Goal: Task Accomplishment & Management: Use online tool/utility

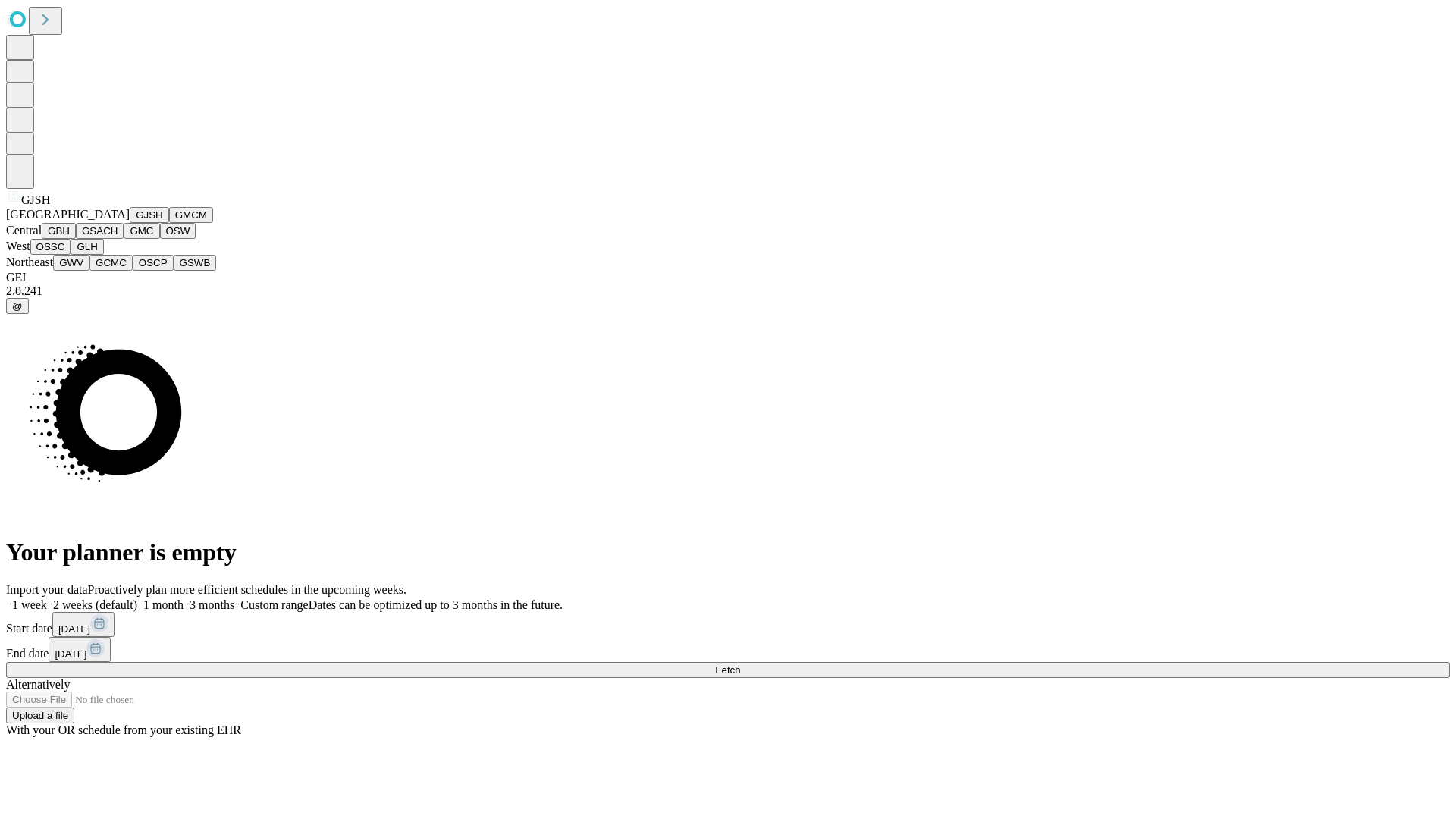
click at [130, 223] on button "GJSH" at bounding box center [149, 214] width 40 height 16
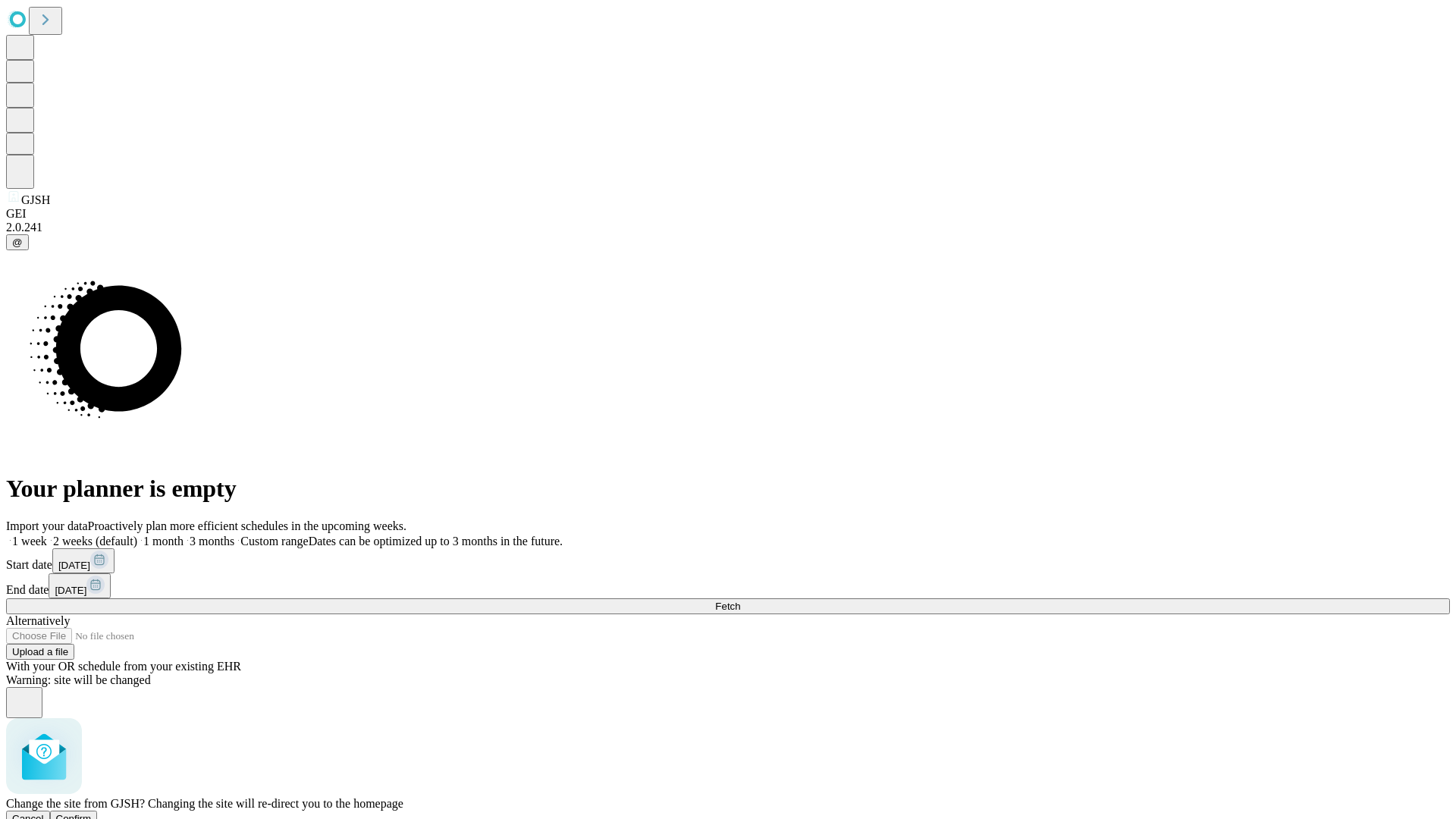
click at [91, 813] on span "Confirm" at bounding box center [74, 818] width 36 height 11
click at [137, 534] on label "2 weeks (default)" at bounding box center [92, 540] width 90 height 13
click at [740, 600] on span "Fetch" at bounding box center [727, 606] width 25 height 11
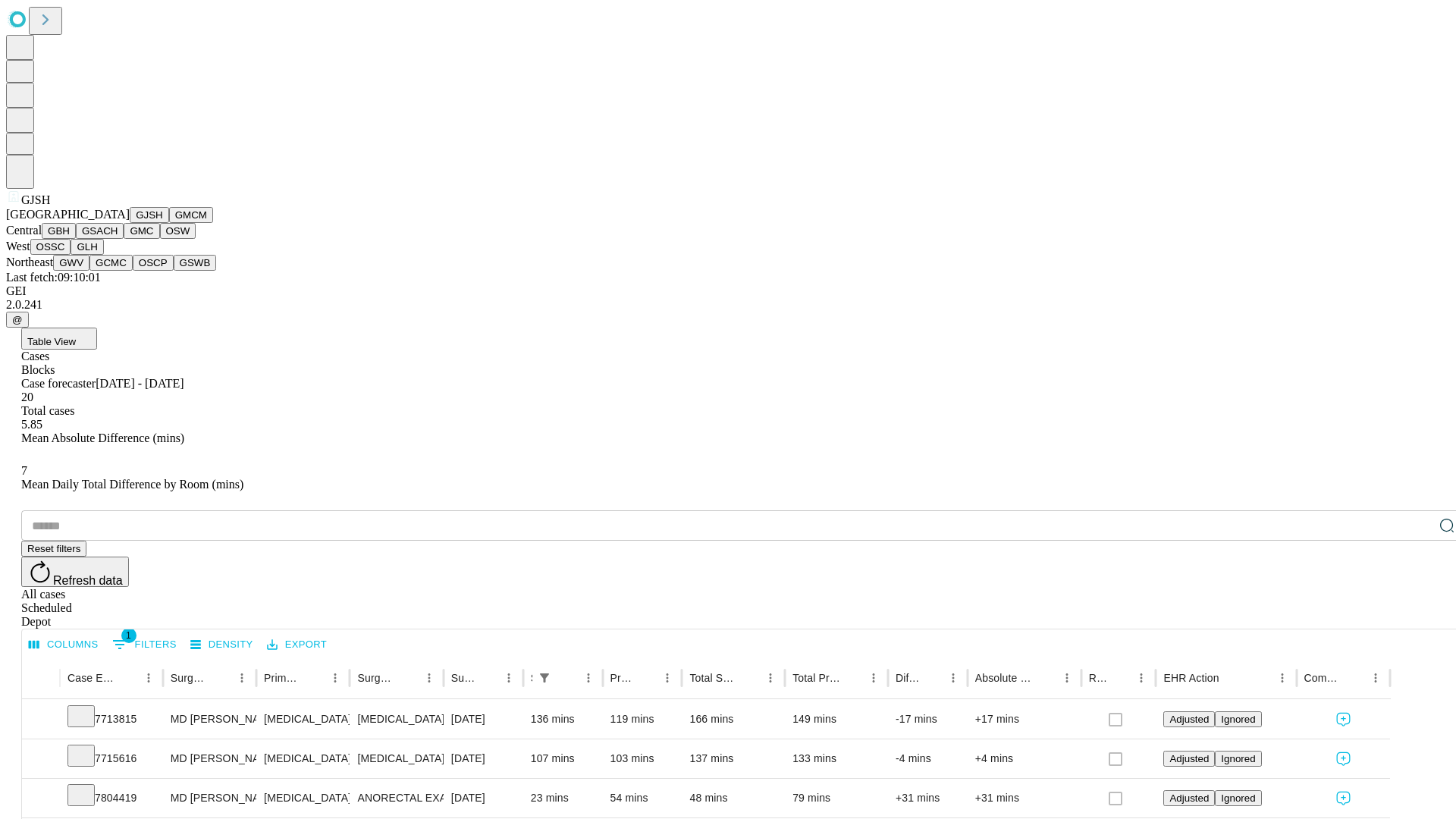
click at [169, 223] on button "GMCM" at bounding box center [191, 214] width 44 height 16
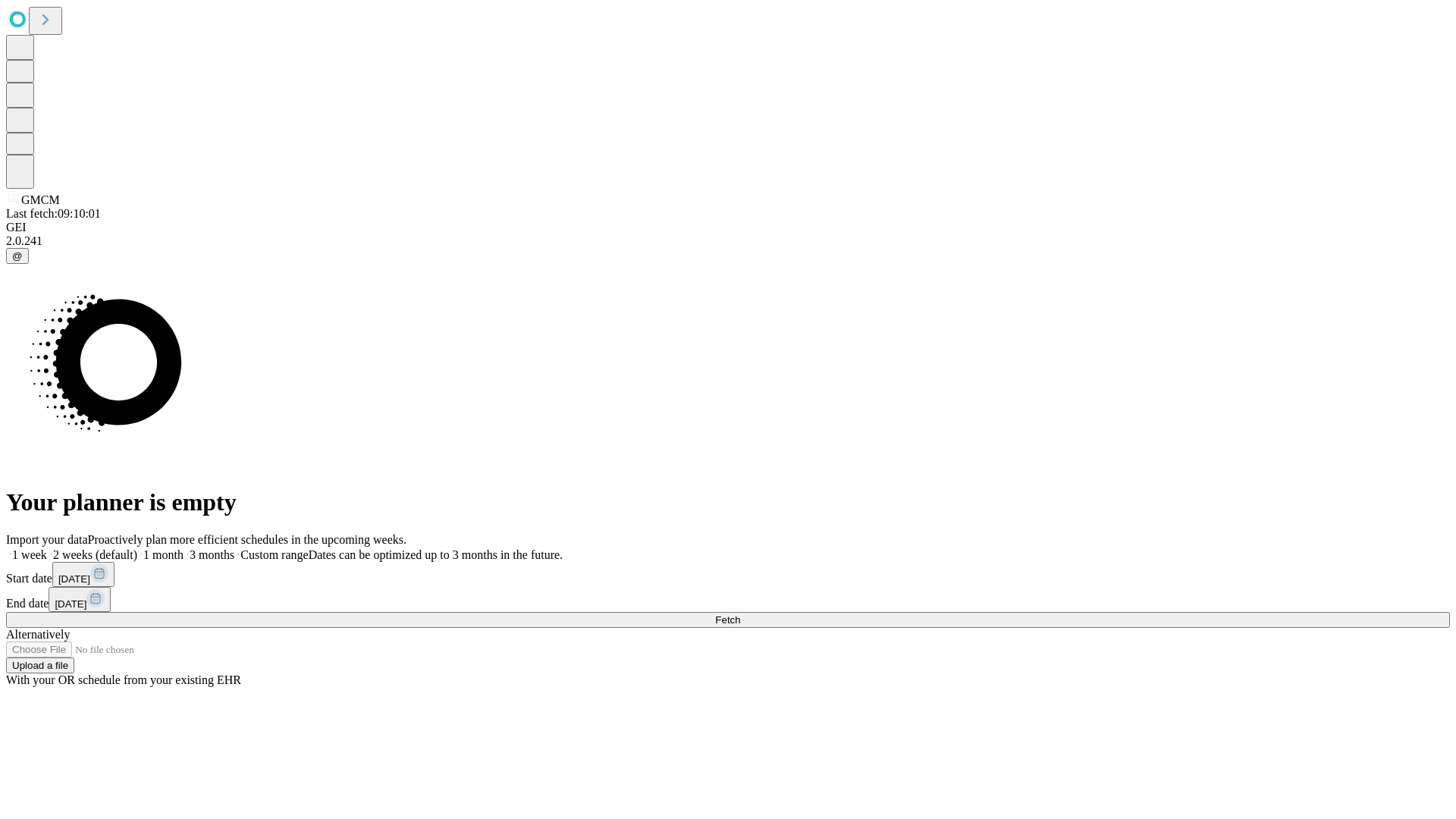
click at [137, 548] on label "2 weeks (default)" at bounding box center [92, 554] width 90 height 13
click at [740, 614] on span "Fetch" at bounding box center [727, 620] width 25 height 11
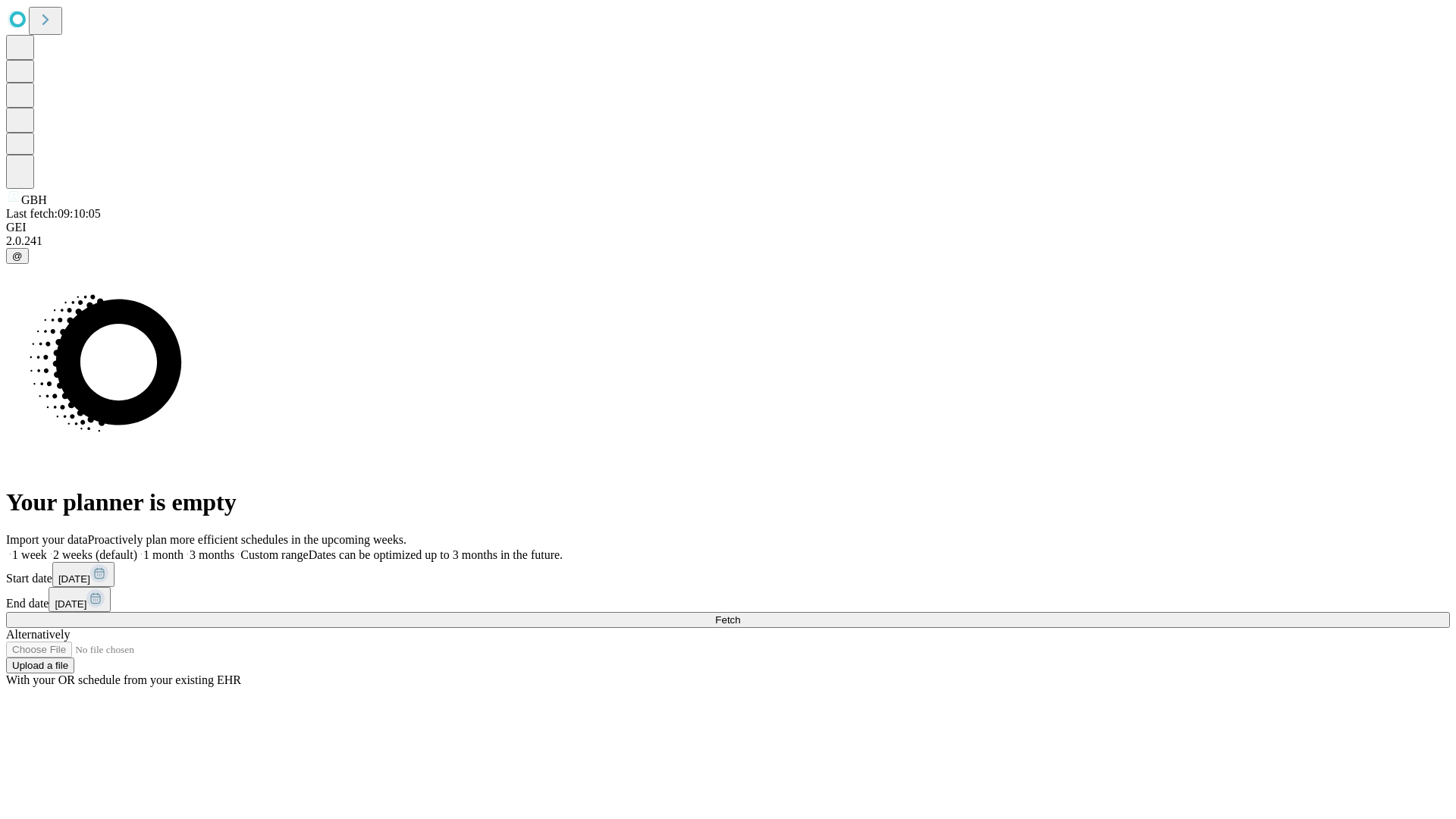
click at [740, 614] on span "Fetch" at bounding box center [727, 620] width 25 height 11
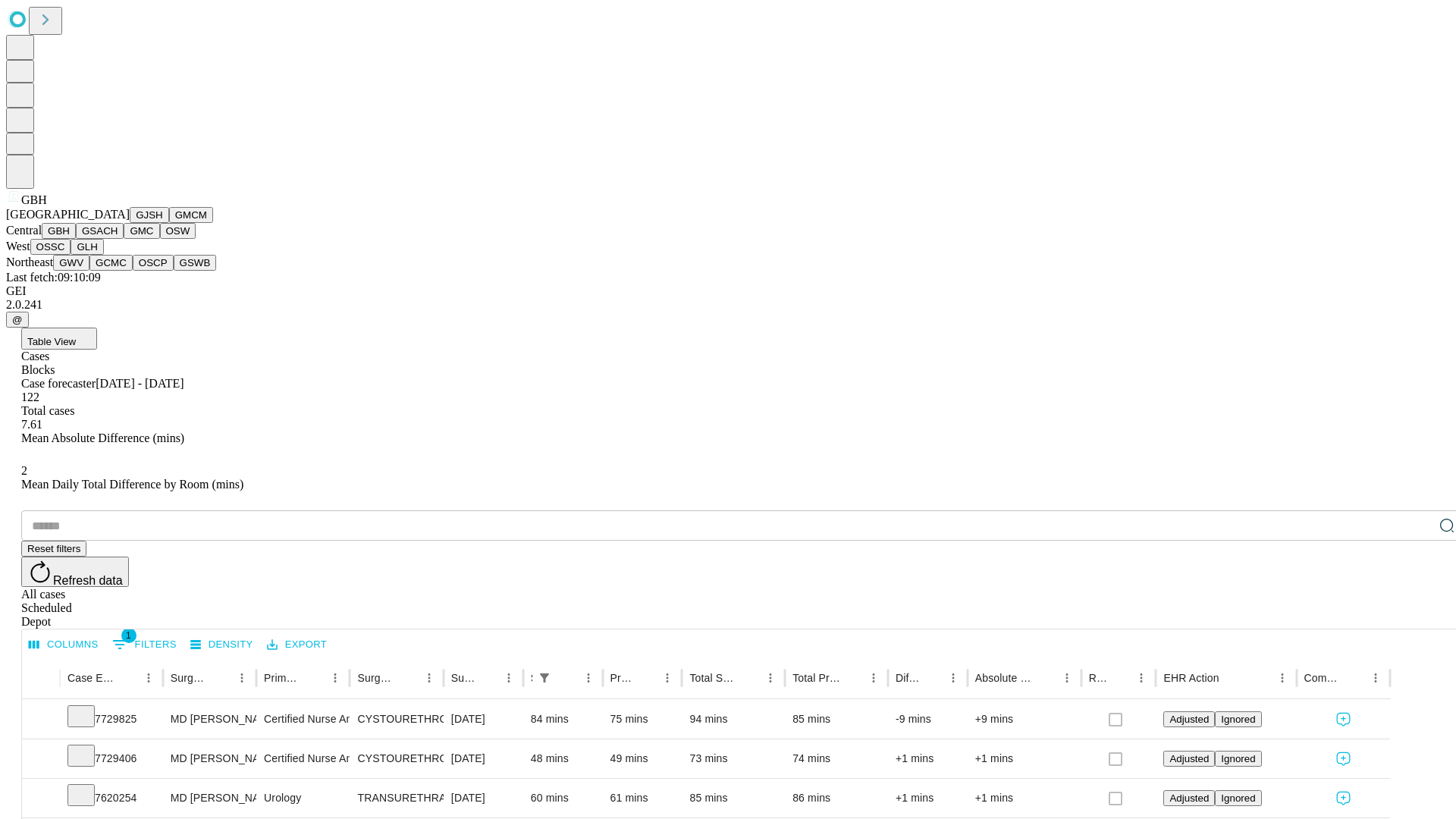
click at [117, 239] on button "GSACH" at bounding box center [100, 231] width 48 height 16
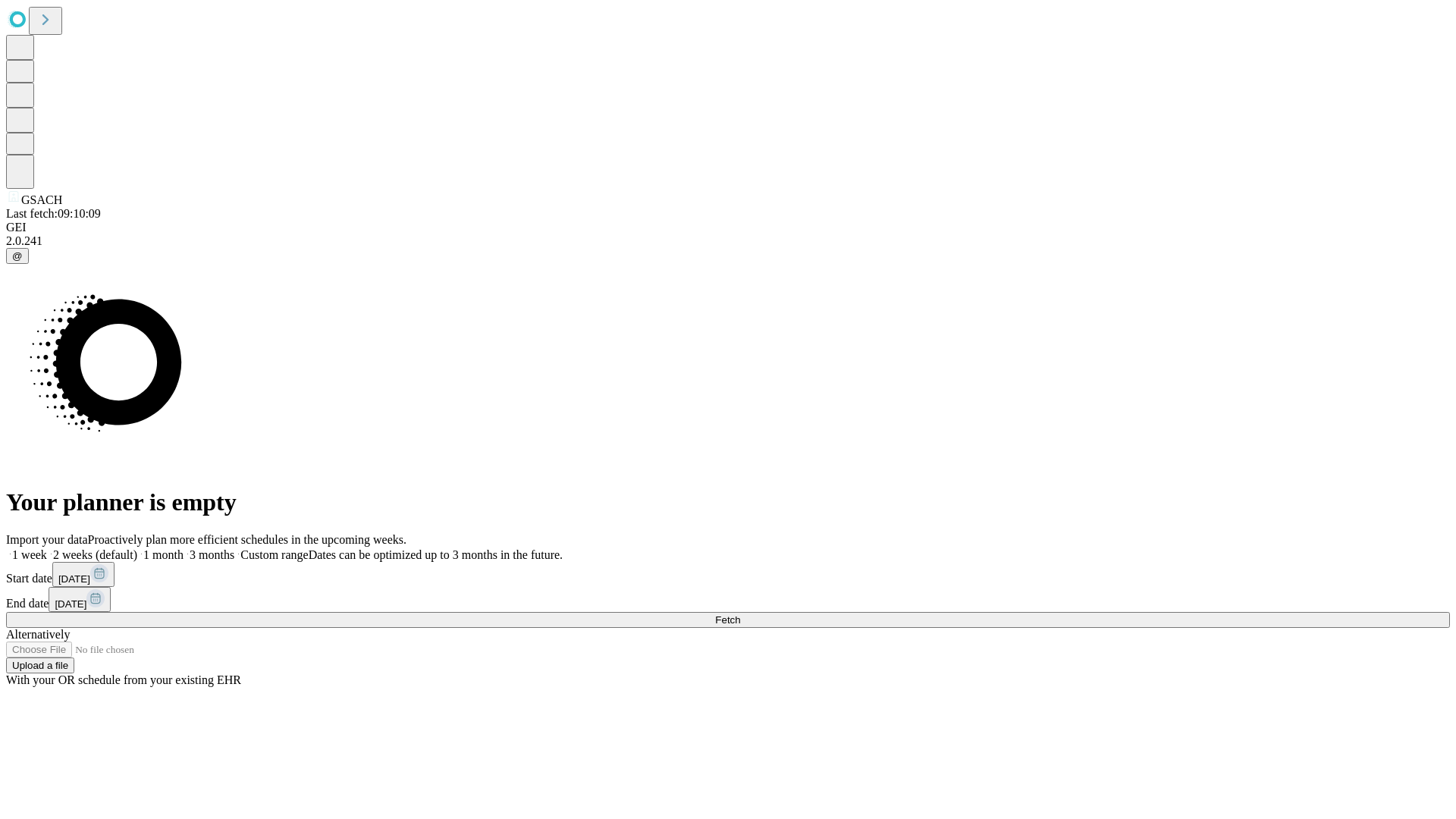
click at [137, 548] on label "2 weeks (default)" at bounding box center [92, 554] width 90 height 13
click at [740, 614] on span "Fetch" at bounding box center [727, 620] width 25 height 11
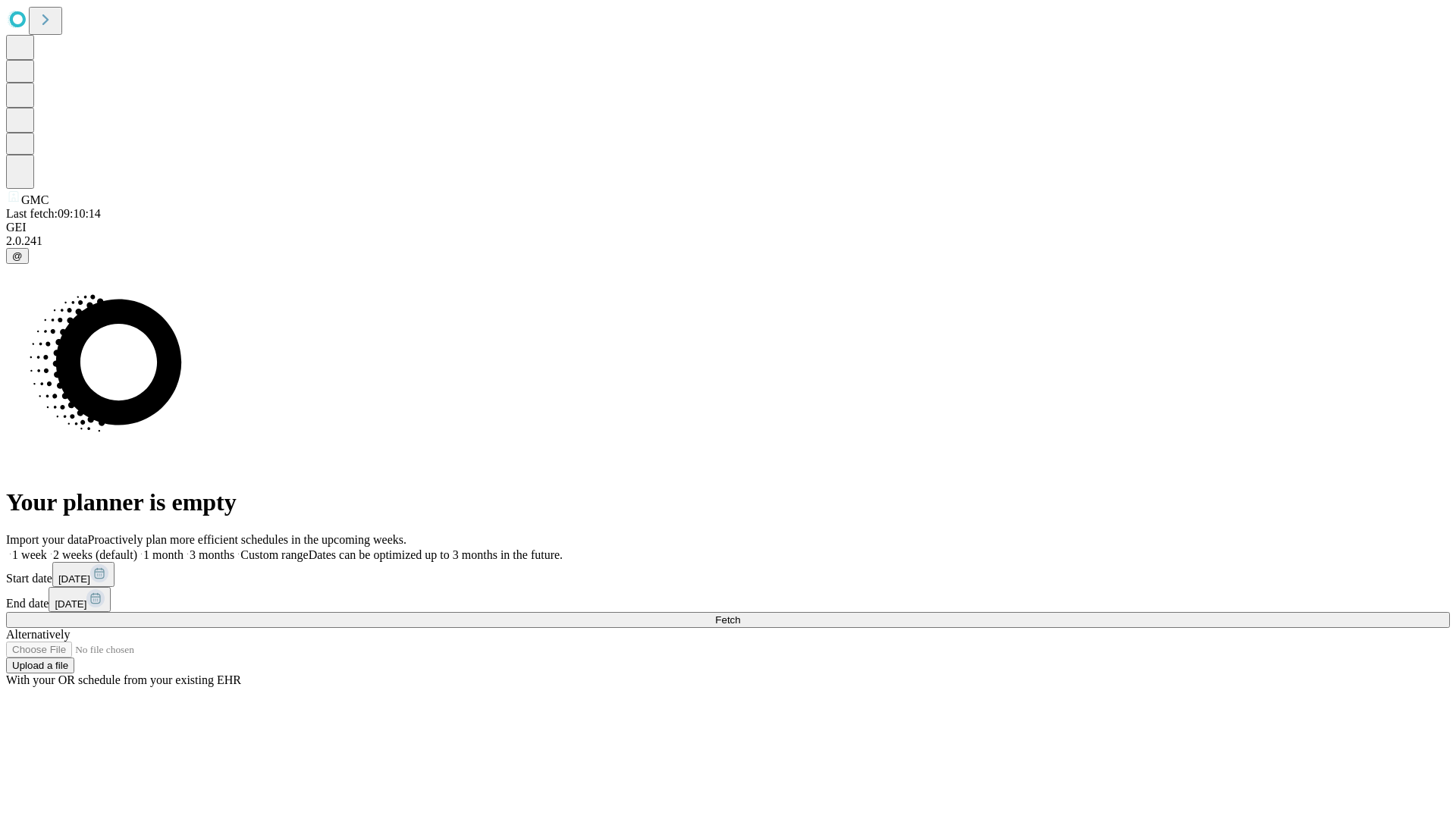
click at [137, 548] on label "2 weeks (default)" at bounding box center [92, 554] width 90 height 13
click at [740, 614] on span "Fetch" at bounding box center [727, 620] width 25 height 11
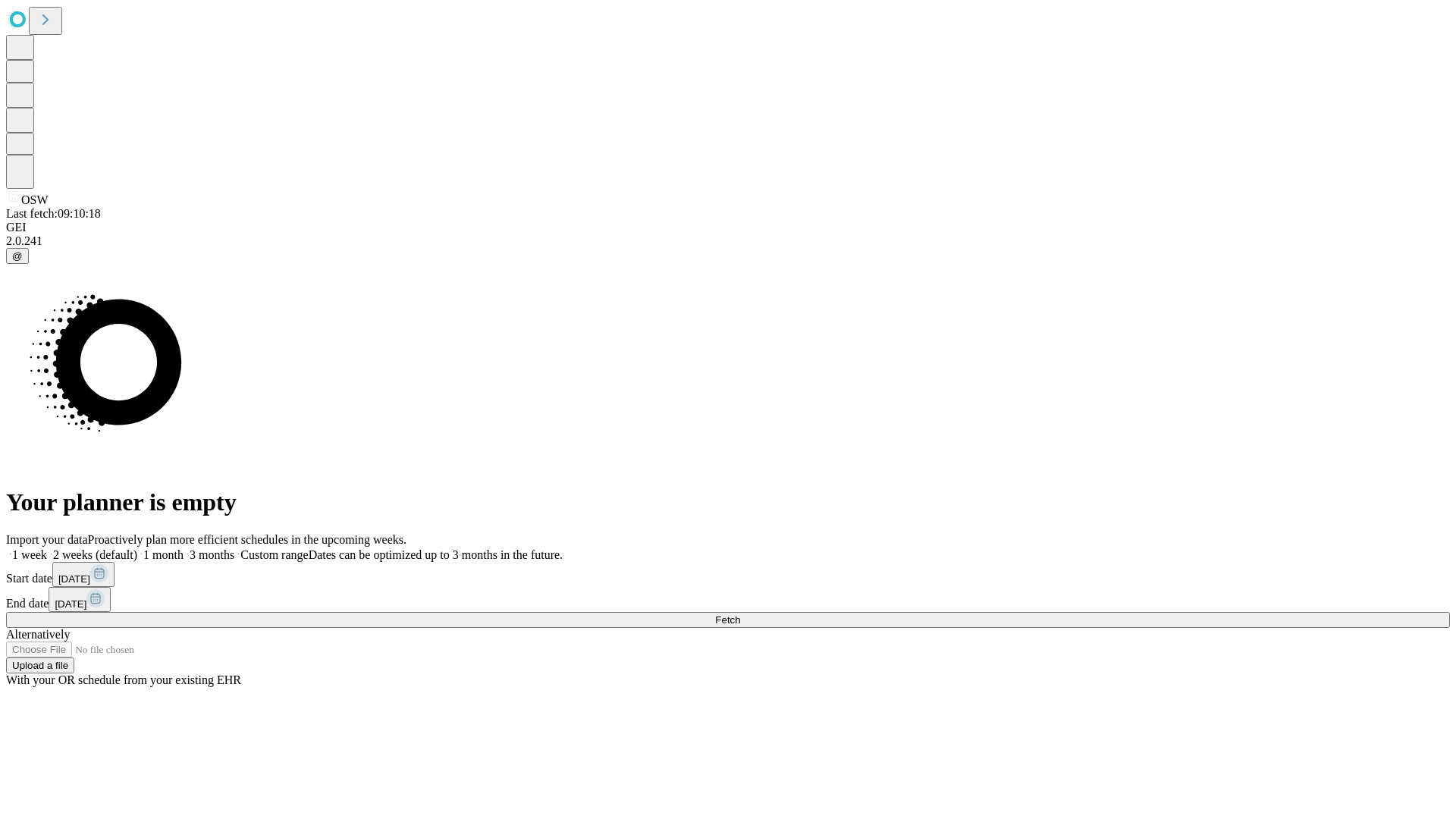
click at [137, 548] on label "2 weeks (default)" at bounding box center [92, 554] width 90 height 13
click at [740, 614] on span "Fetch" at bounding box center [727, 620] width 25 height 11
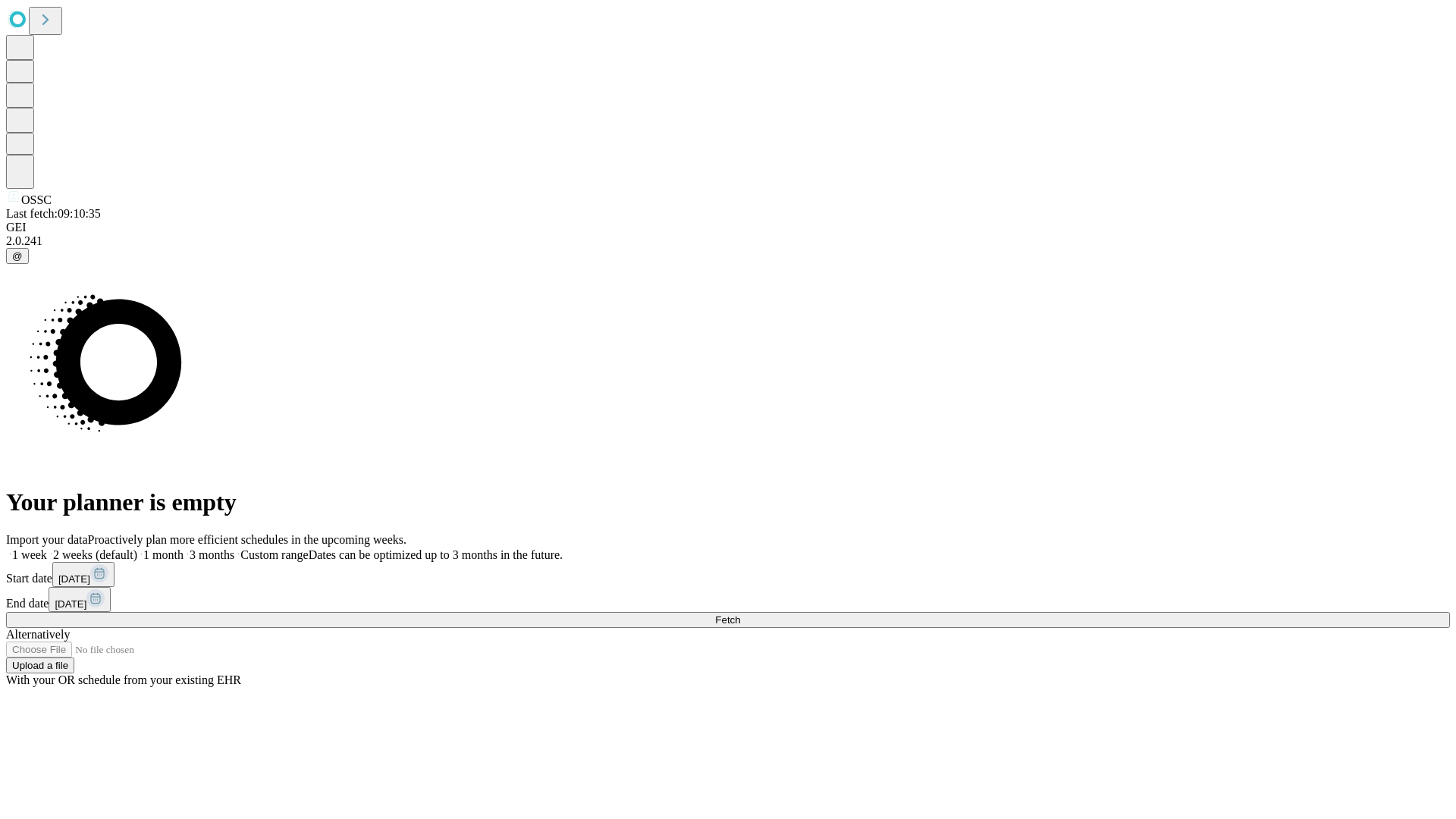
click at [137, 548] on label "2 weeks (default)" at bounding box center [92, 554] width 90 height 13
click at [740, 614] on span "Fetch" at bounding box center [727, 620] width 25 height 11
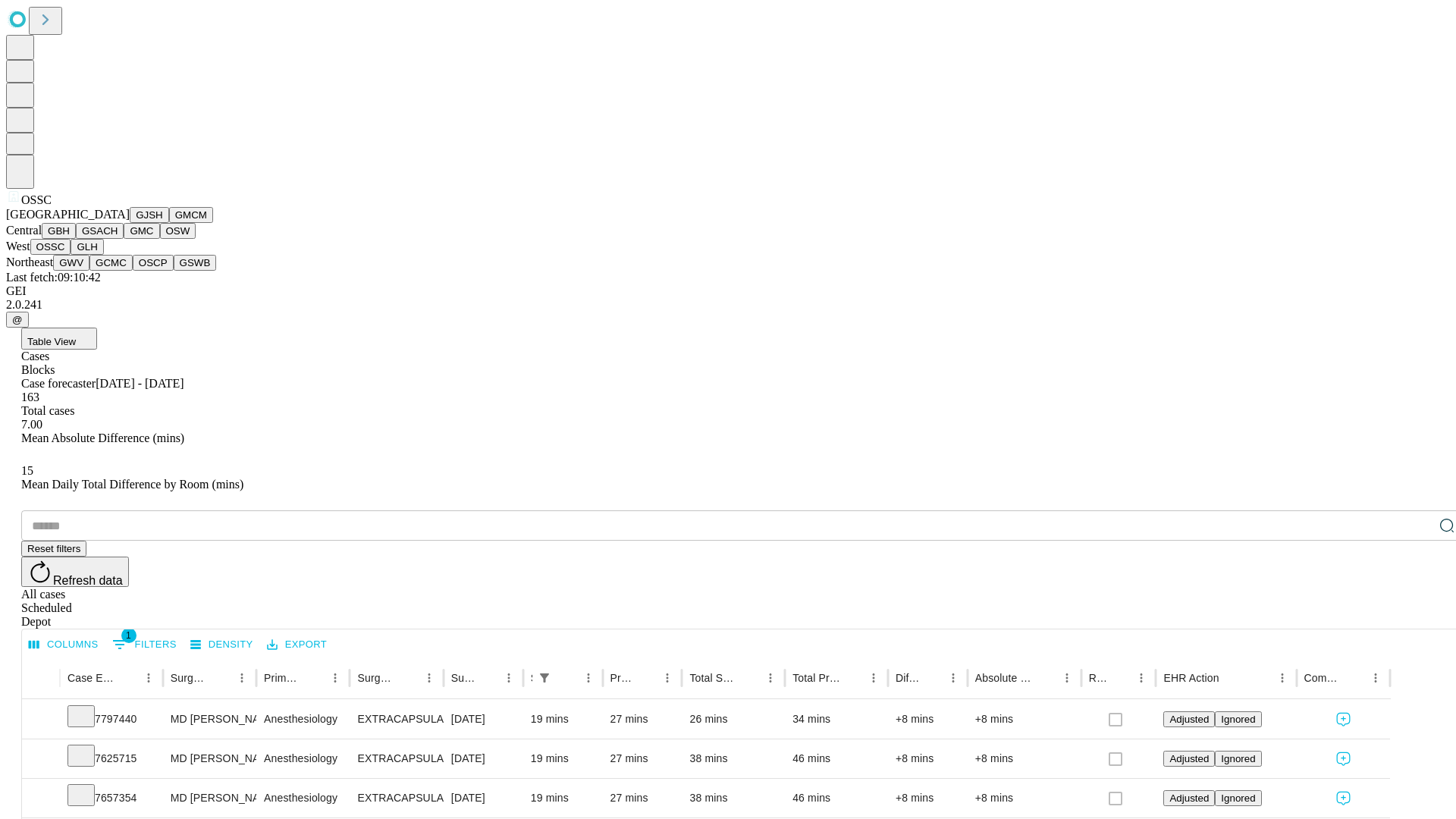
click at [103, 255] on button "GLH" at bounding box center [86, 246] width 32 height 16
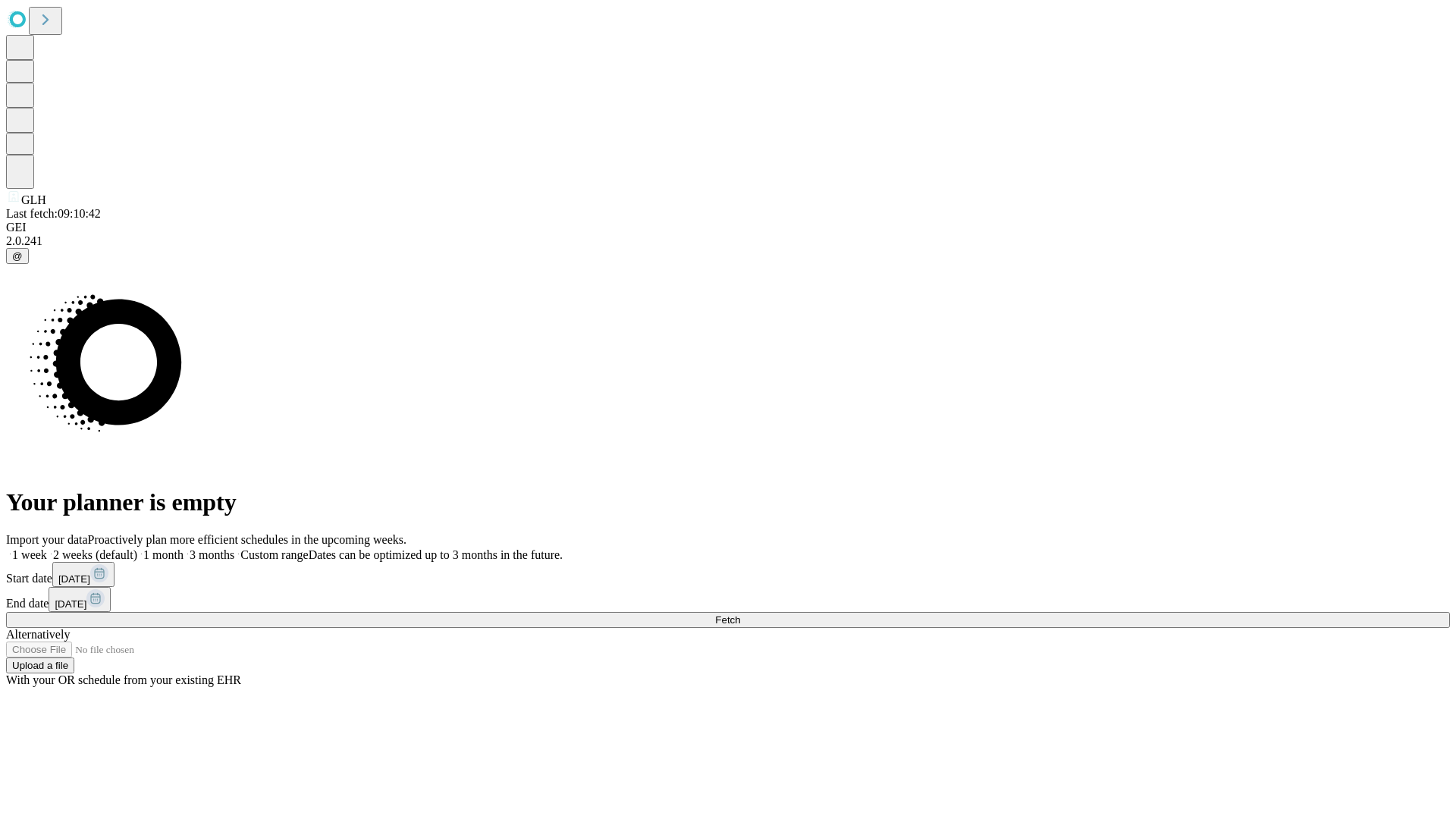
click at [137, 548] on label "2 weeks (default)" at bounding box center [92, 554] width 90 height 13
click at [740, 614] on span "Fetch" at bounding box center [727, 620] width 25 height 11
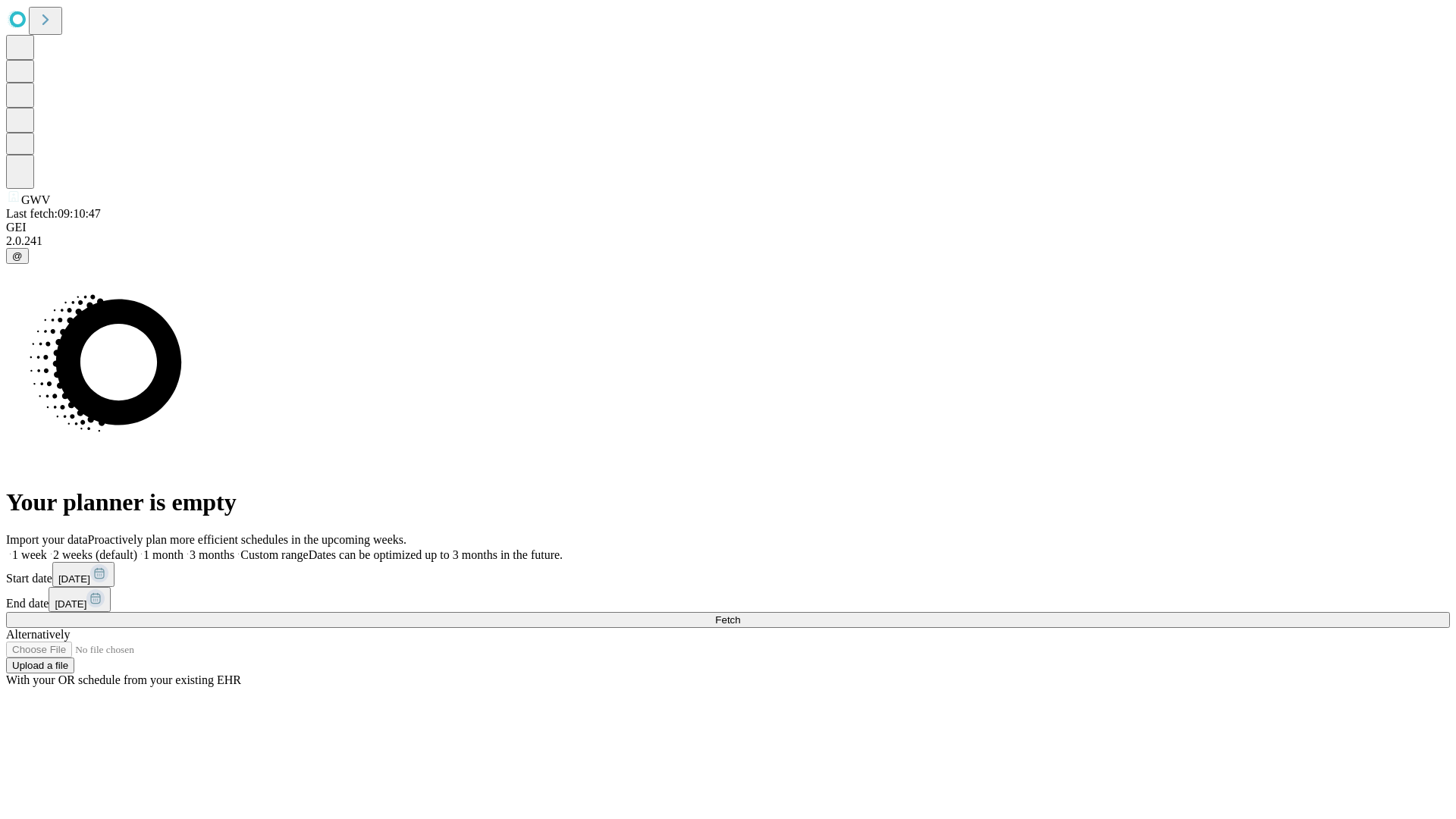
click at [137, 548] on label "2 weeks (default)" at bounding box center [92, 554] width 90 height 13
click at [740, 614] on span "Fetch" at bounding box center [727, 620] width 25 height 11
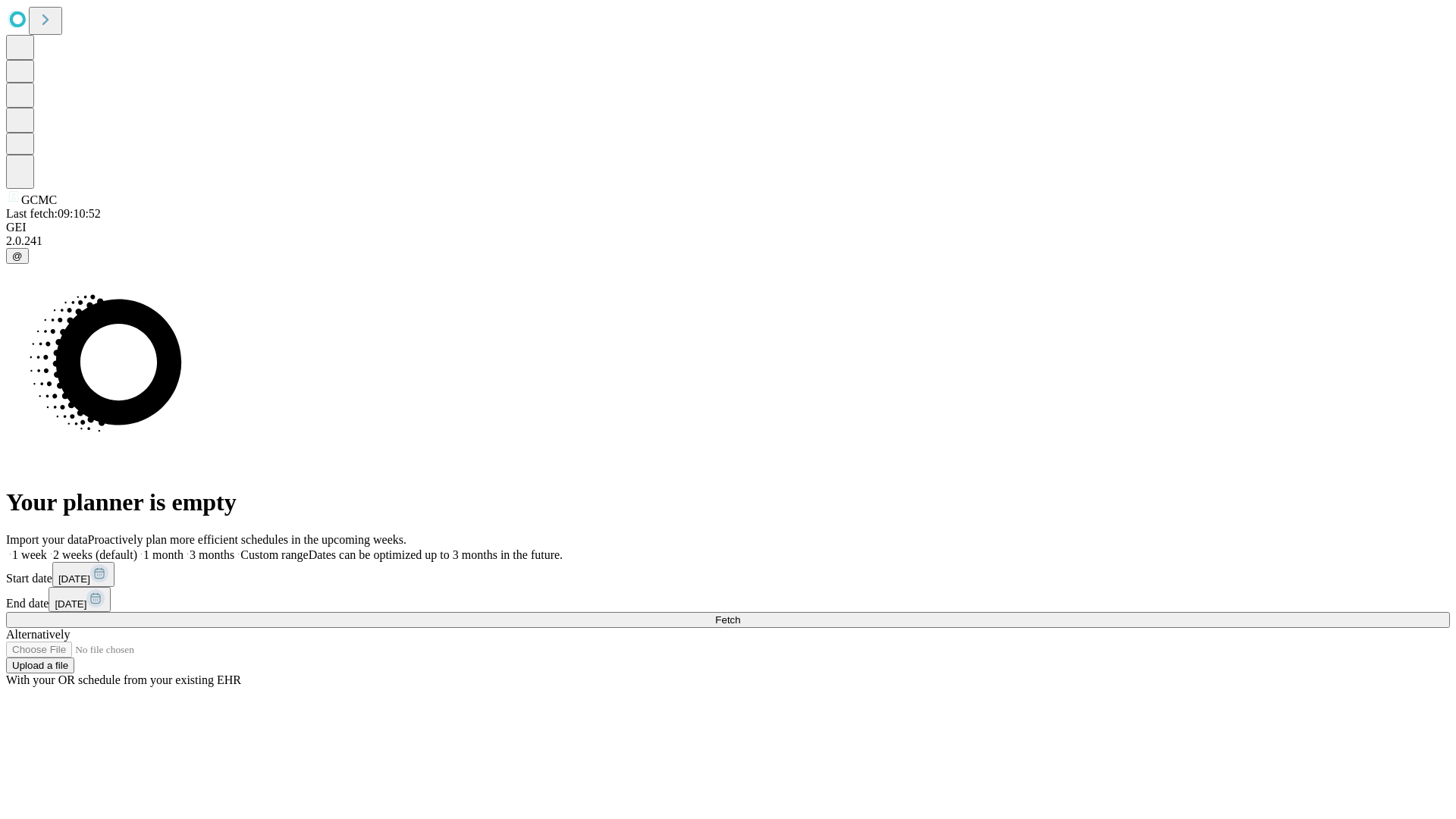
click at [137, 548] on label "2 weeks (default)" at bounding box center [92, 554] width 90 height 13
click at [740, 614] on span "Fetch" at bounding box center [727, 620] width 25 height 11
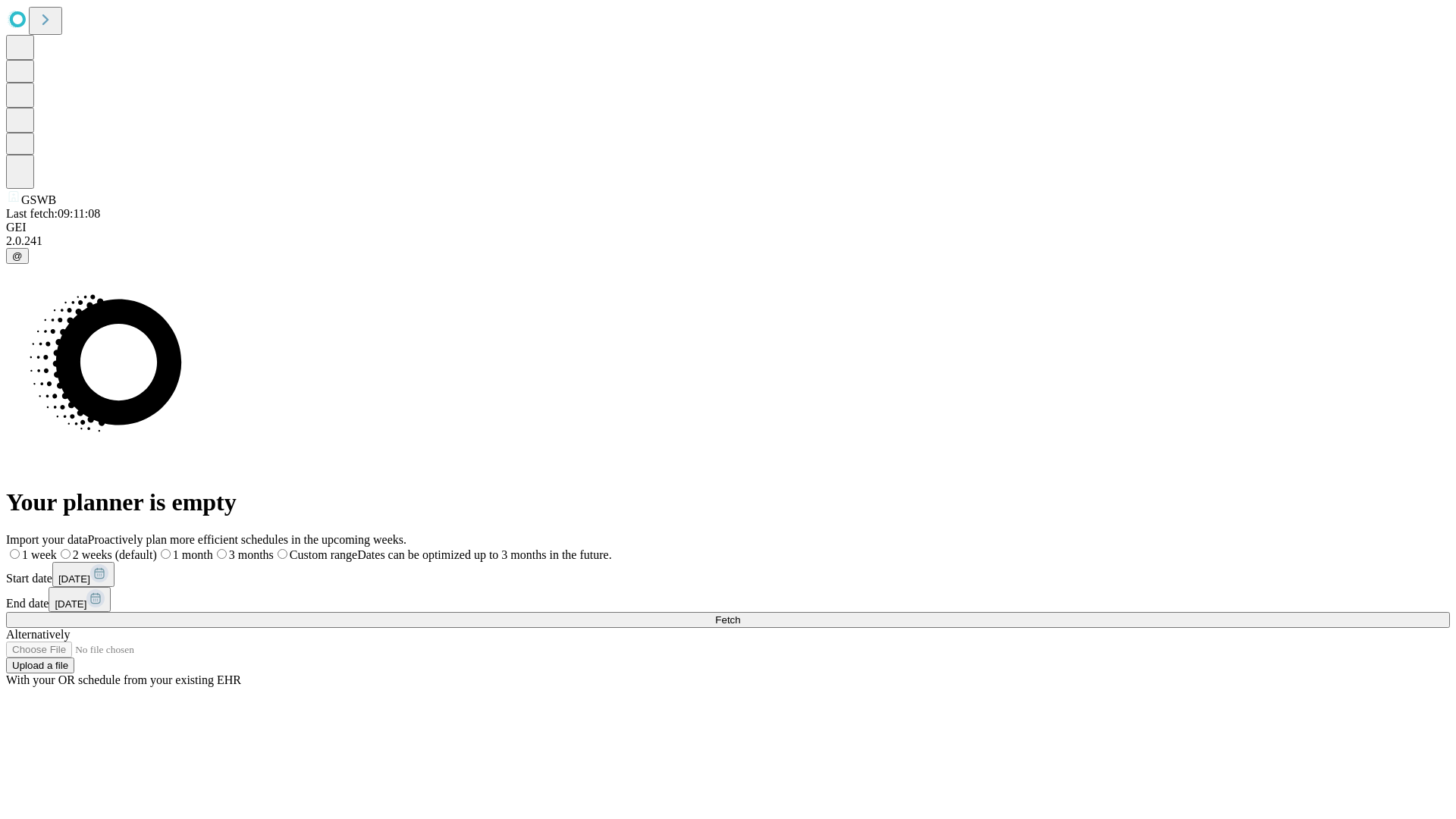
click at [740, 614] on span "Fetch" at bounding box center [727, 620] width 25 height 11
